Goal: Task Accomplishment & Management: Manage account settings

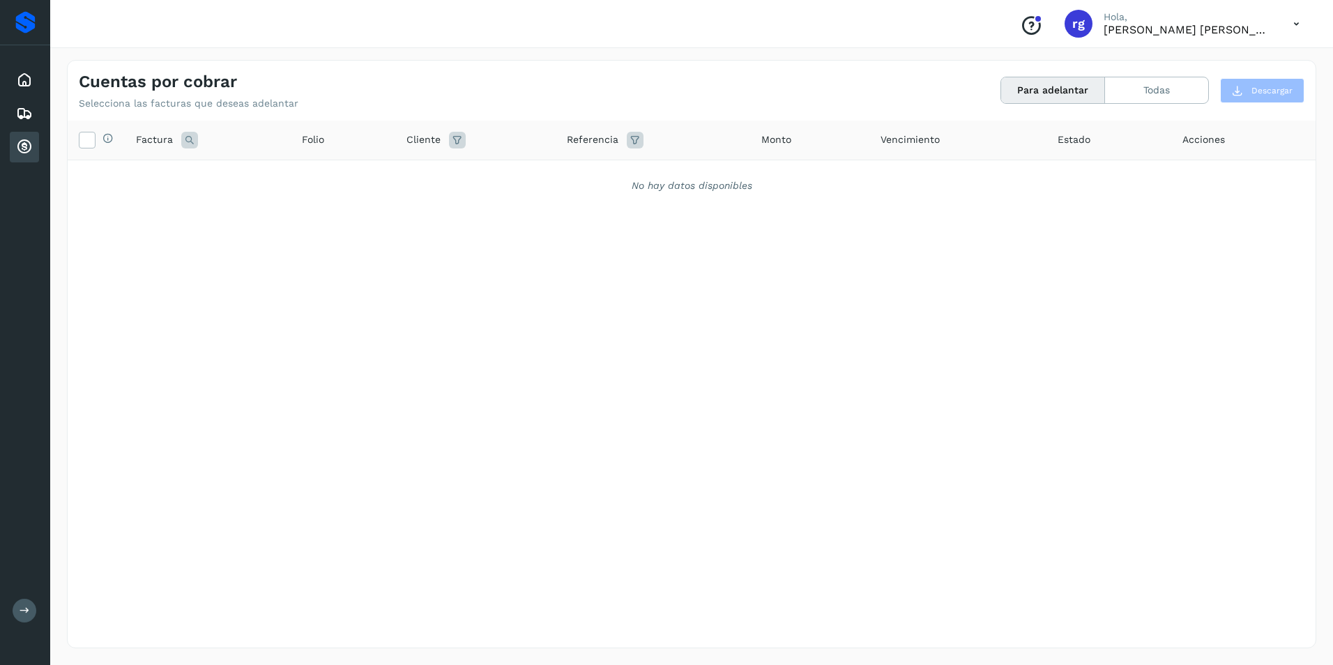
click at [21, 146] on icon at bounding box center [24, 147] width 17 height 17
click at [27, 148] on icon at bounding box center [24, 147] width 17 height 17
click at [15, 147] on div "Cuentas por cobrar" at bounding box center [24, 147] width 29 height 31
click at [13, 155] on div "Cuentas por cobrar" at bounding box center [24, 147] width 29 height 31
click at [29, 151] on icon at bounding box center [24, 147] width 17 height 17
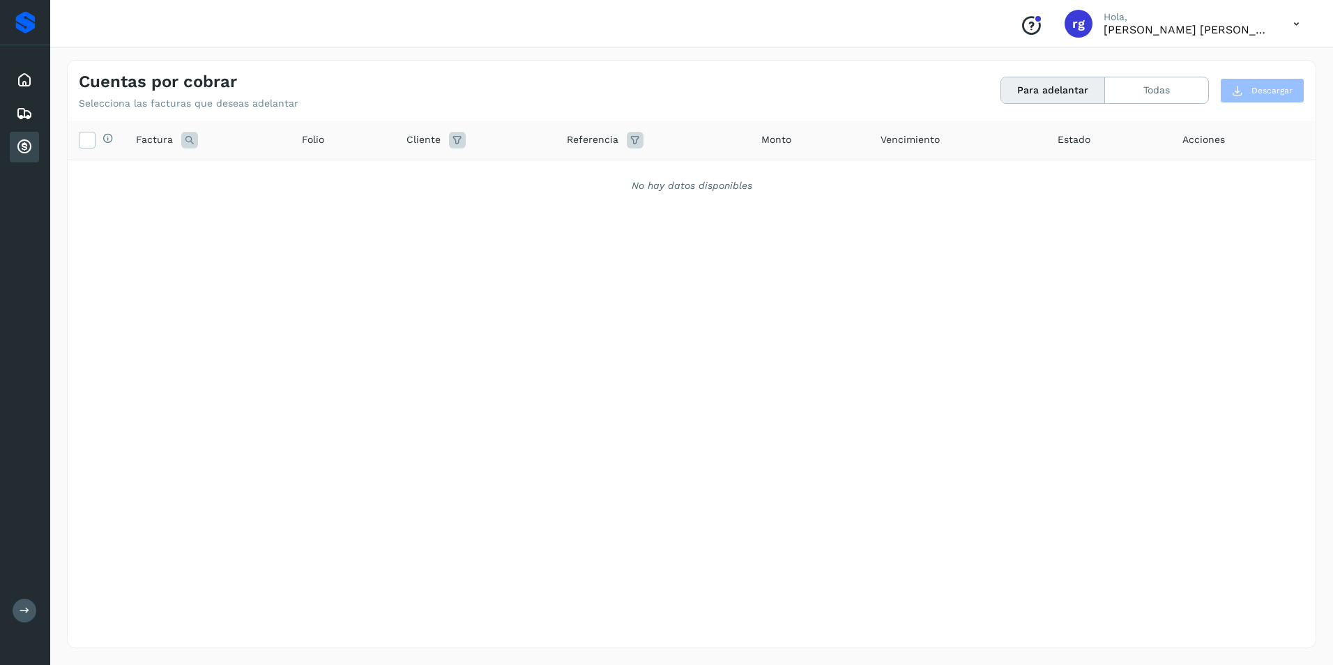
click at [37, 139] on div "Cuentas por cobrar" at bounding box center [24, 147] width 29 height 31
click at [32, 144] on icon at bounding box center [24, 147] width 17 height 17
click at [28, 149] on icon at bounding box center [24, 147] width 17 height 17
